Goal: Information Seeking & Learning: Learn about a topic

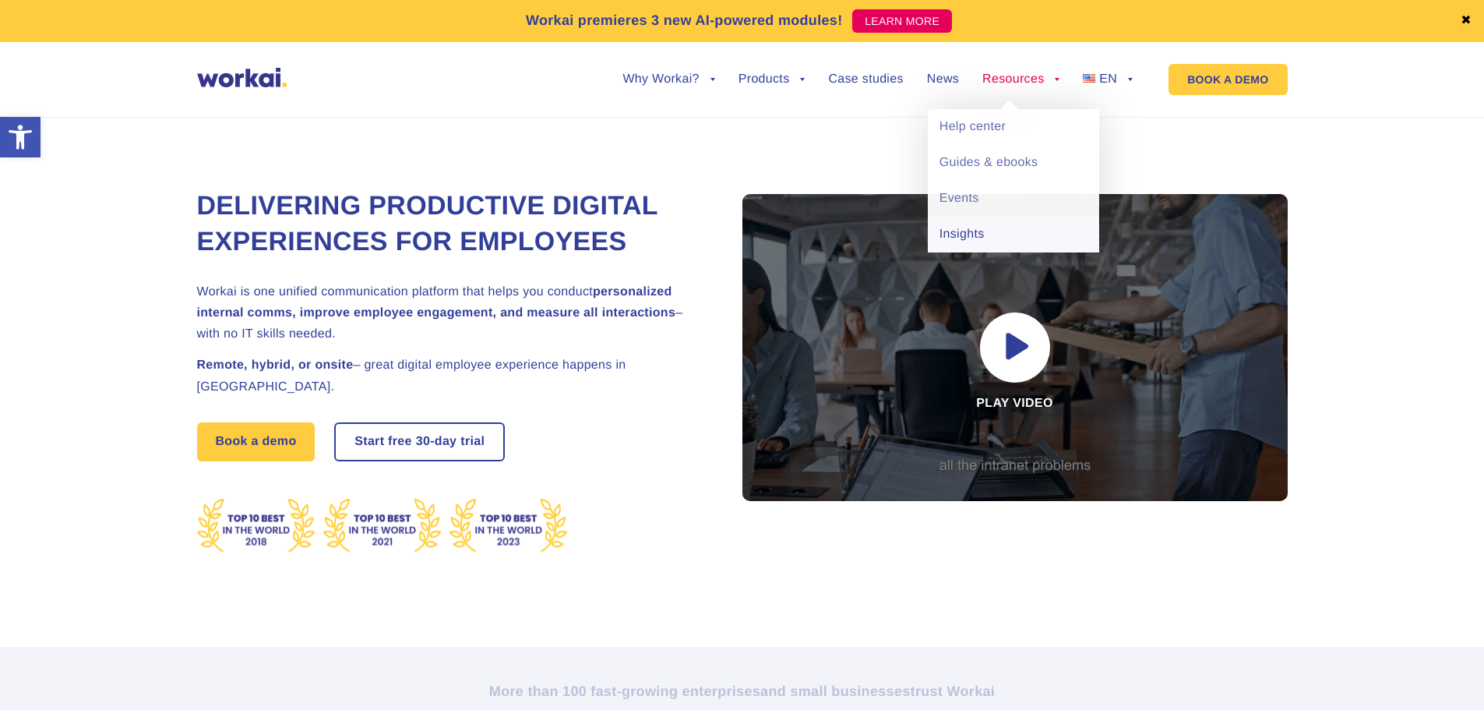
click at [970, 232] on link "Insights" at bounding box center [1013, 235] width 171 height 36
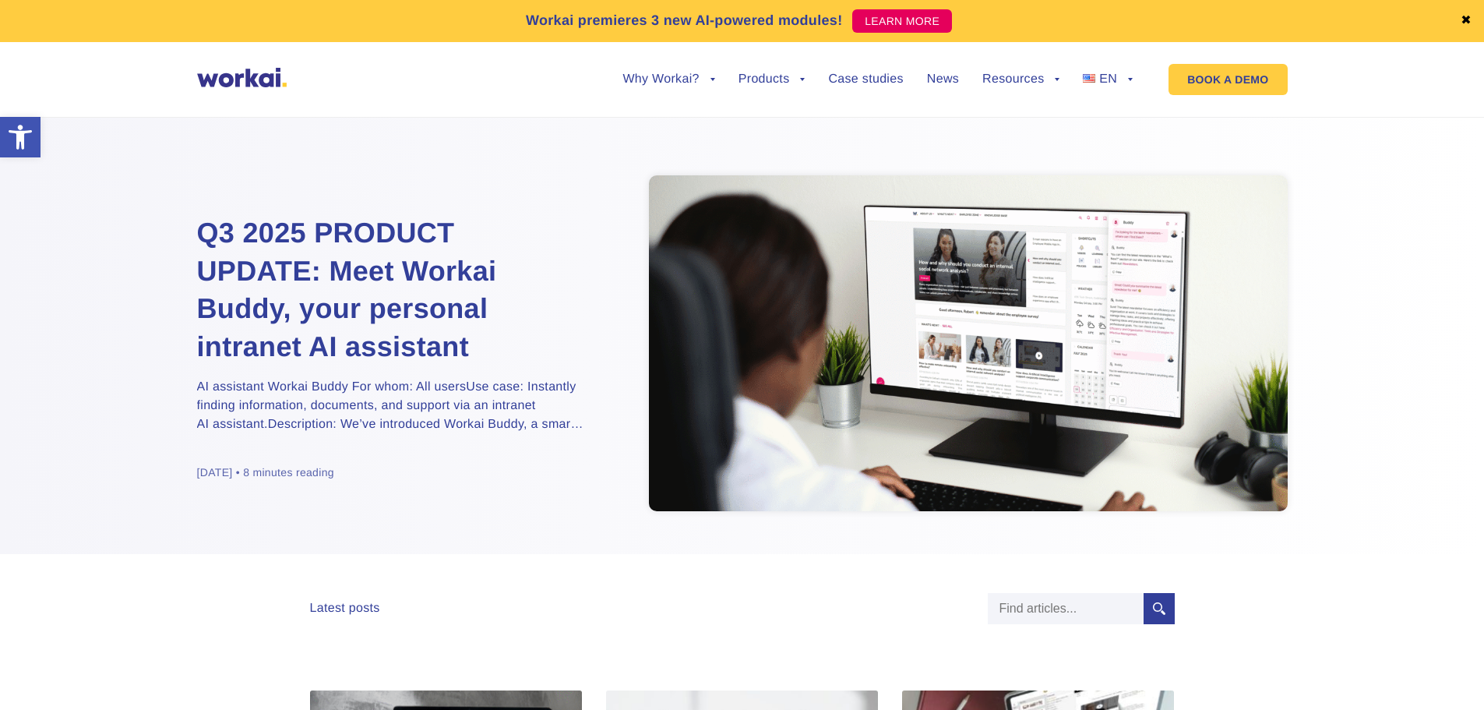
click at [282, 294] on h2 "Q3 2025 PRODUCT UPDATE: Meet Workai Buddy, your personal intranet AI assistant" at bounding box center [391, 289] width 389 height 151
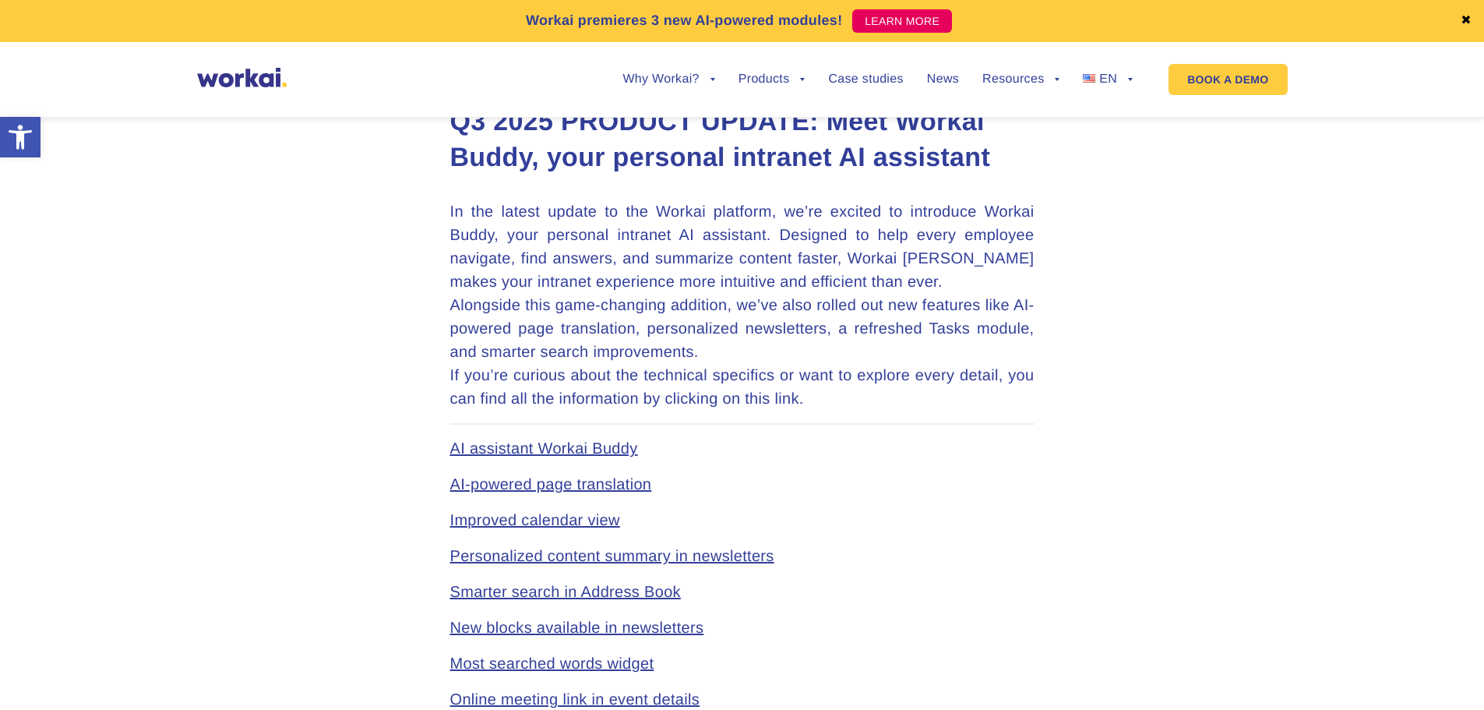
scroll to position [701, 0]
